Goal: Information Seeking & Learning: Learn about a topic

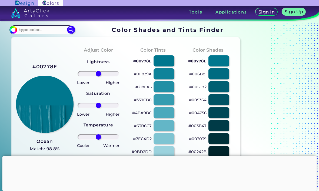
scroll to position [6, 0]
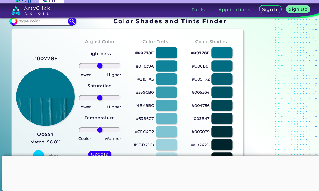
click at [167, 69] on div at bounding box center [164, 67] width 21 height 11
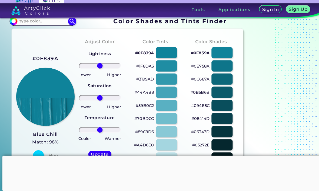
click at [168, 67] on div at bounding box center [164, 67] width 21 height 11
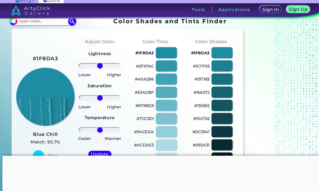
click at [167, 71] on div at bounding box center [164, 67] width 21 height 11
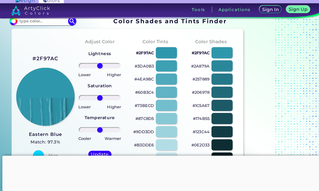
click at [166, 69] on div at bounding box center [164, 67] width 21 height 11
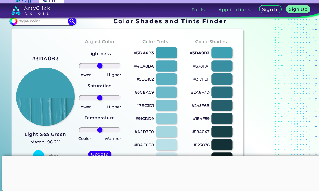
click at [161, 69] on div at bounding box center [164, 67] width 21 height 11
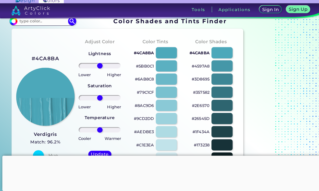
click at [166, 68] on div at bounding box center [164, 67] width 21 height 11
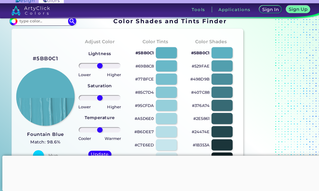
click at [168, 68] on div at bounding box center [164, 67] width 21 height 11
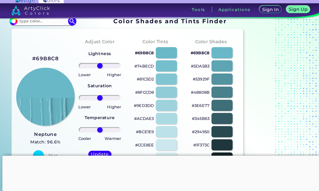
click at [167, 66] on div at bounding box center [164, 67] width 21 height 11
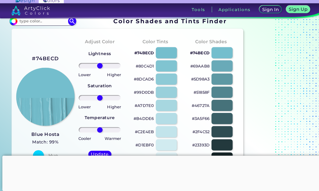
click at [166, 69] on div at bounding box center [164, 67] width 21 height 11
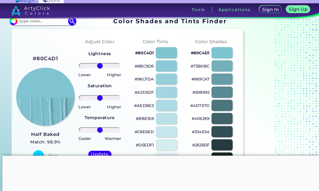
click at [167, 66] on div at bounding box center [164, 67] width 21 height 11
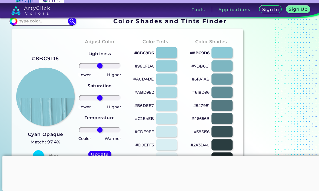
click at [168, 67] on div at bounding box center [164, 67] width 21 height 11
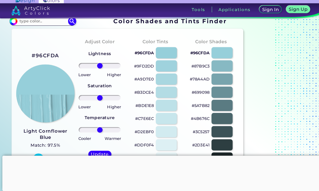
click at [169, 63] on div at bounding box center [164, 67] width 21 height 11
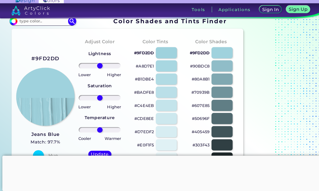
click at [169, 67] on div at bounding box center [164, 67] width 21 height 11
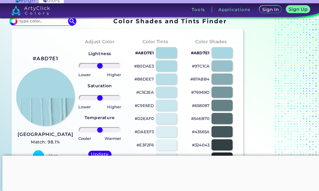
click at [169, 67] on div at bounding box center [164, 67] width 21 height 11
click at [15, 26] on img at bounding box center [13, 23] width 8 height 8
click at [11, 27] on img at bounding box center [13, 23] width 8 height 8
click at [11, 24] on input "#b0dae3" at bounding box center [12, 22] width 7 height 7
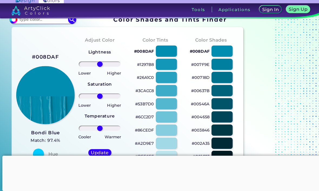
scroll to position [1, 0]
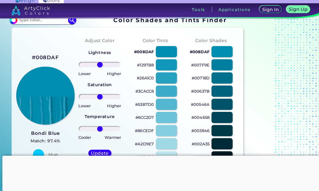
click at [138, 156] on div at bounding box center [159, 156] width 314 height 0
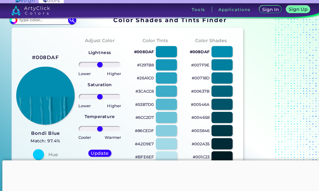
click at [13, 22] on input "#008daf" at bounding box center [12, 21] width 7 height 7
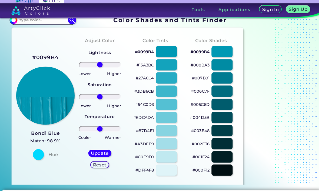
click at [168, 95] on div at bounding box center [164, 92] width 21 height 11
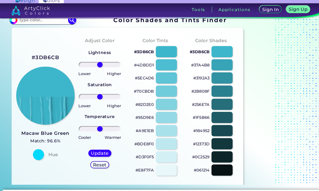
click at [170, 79] on div at bounding box center [164, 79] width 21 height 11
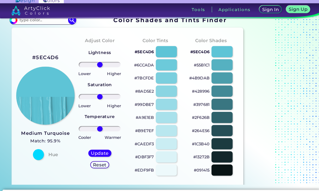
click at [170, 65] on div at bounding box center [164, 66] width 21 height 11
type input "#6ccada"
